Goal: Navigation & Orientation: Find specific page/section

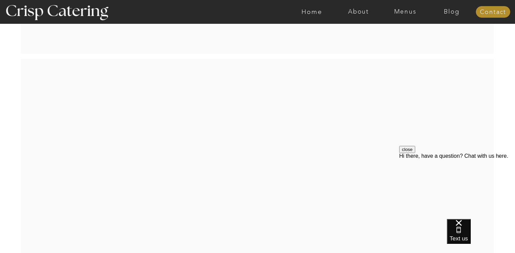
scroll to position [1457, 0]
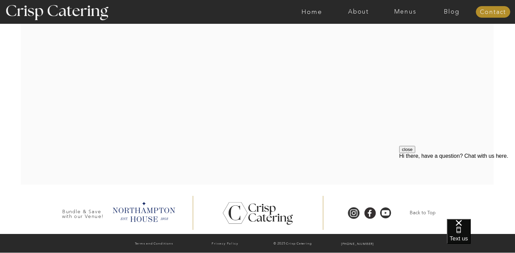
click at [415, 153] on button "close" at bounding box center [407, 149] width 16 height 7
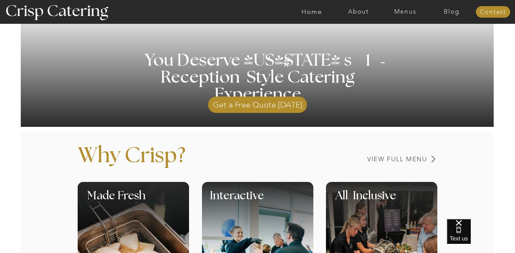
scroll to position [0, 0]
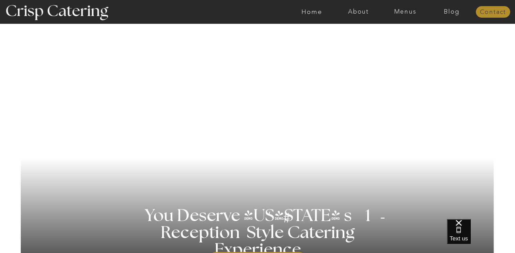
click at [482, 12] on nav "Contact" at bounding box center [493, 12] width 34 height 7
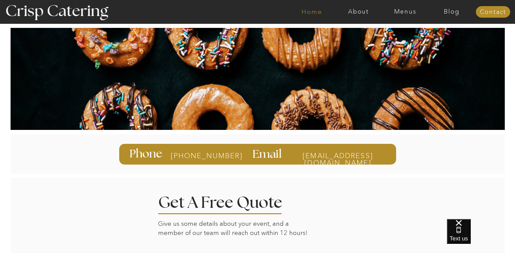
click at [319, 15] on nav "Home" at bounding box center [312, 12] width 47 height 7
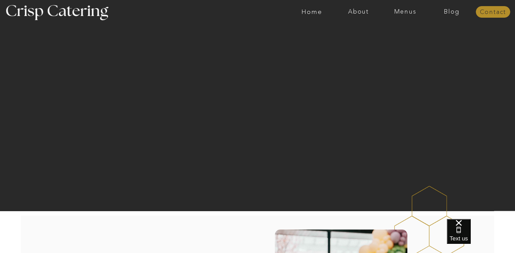
click at [483, 12] on nav "Contact" at bounding box center [493, 12] width 34 height 7
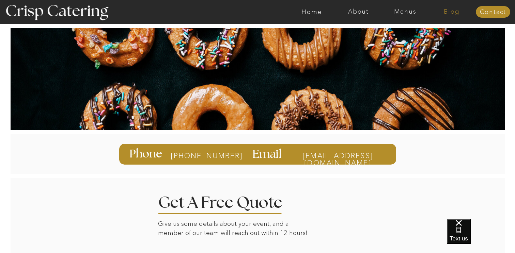
click at [455, 14] on nav "Blog" at bounding box center [452, 12] width 47 height 7
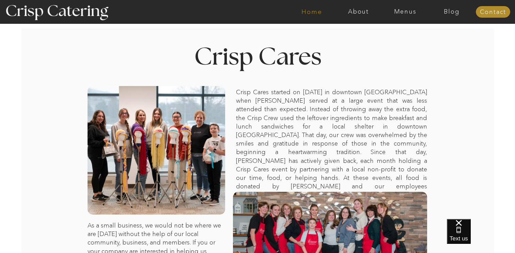
click at [311, 13] on nav "Home" at bounding box center [312, 12] width 47 height 7
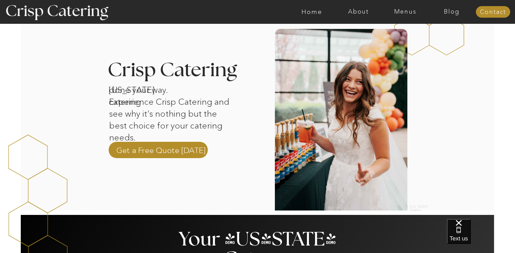
scroll to position [202, 0]
